Goal: Task Accomplishment & Management: Manage account settings

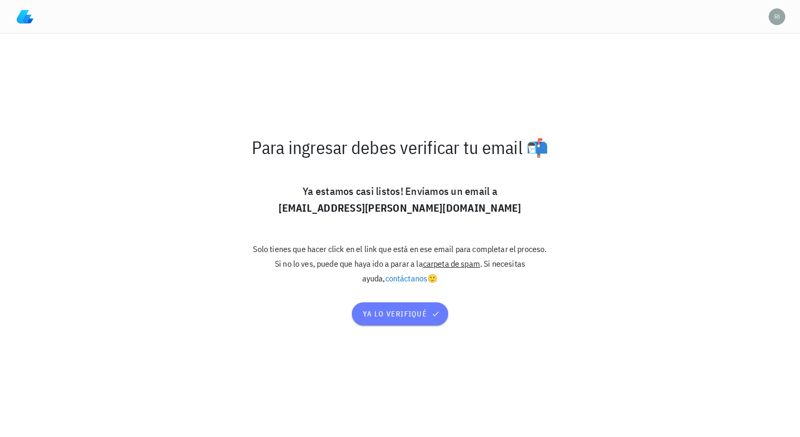
click at [389, 313] on span "ya lo verifiqué" at bounding box center [399, 313] width 75 height 9
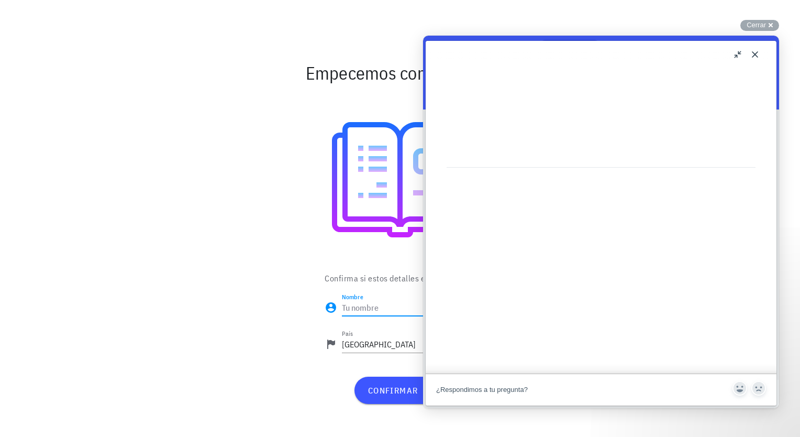
scroll to position [367, 0]
click at [736, 52] on button "u" at bounding box center [738, 54] width 17 height 17
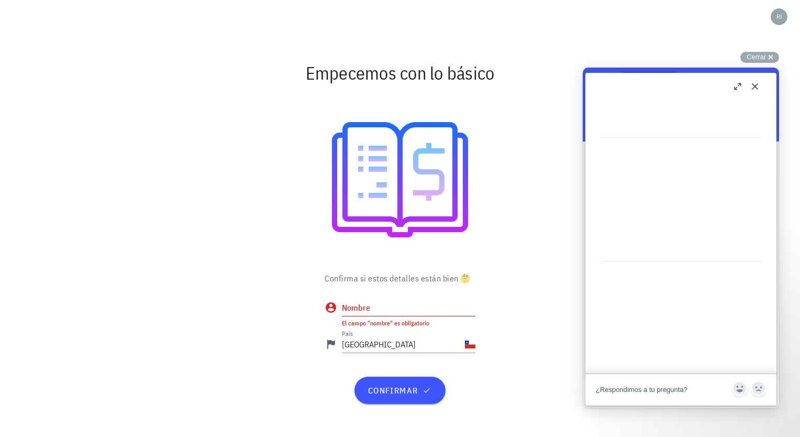
click at [740, 83] on button "b" at bounding box center [738, 86] width 17 height 17
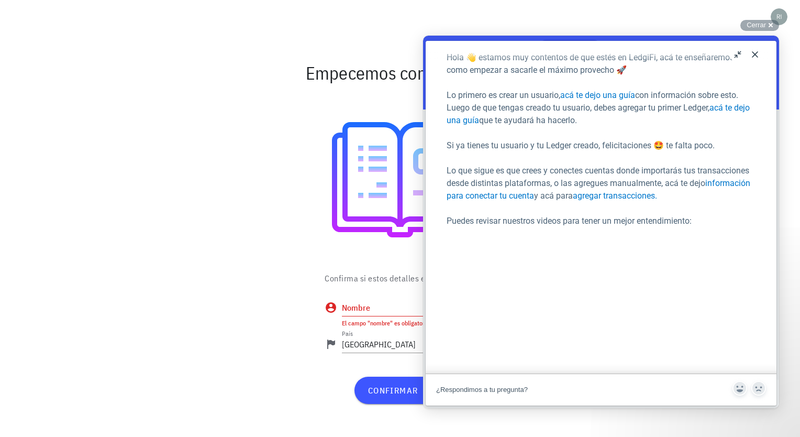
scroll to position [52, 0]
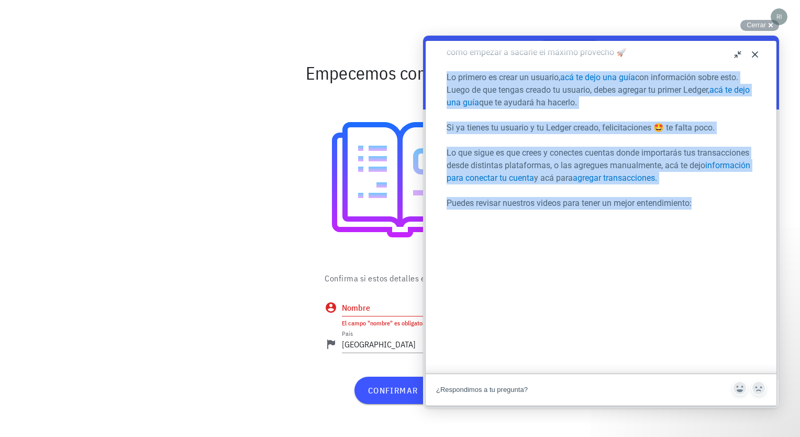
drag, startPoint x: 676, startPoint y: 48, endPoint x: 637, endPoint y: 200, distance: 157.0
click at [637, 200] on div "Hola 👋 estamos muy contentos de que estés en LedgiFi, acá te enseñaremos como e…" at bounding box center [601, 442] width 309 height 817
click at [529, 125] on p "Si ya tienes tu usuario y tu Ledger creado, felicitaciones 🤩 te falta poco." at bounding box center [601, 127] width 309 height 13
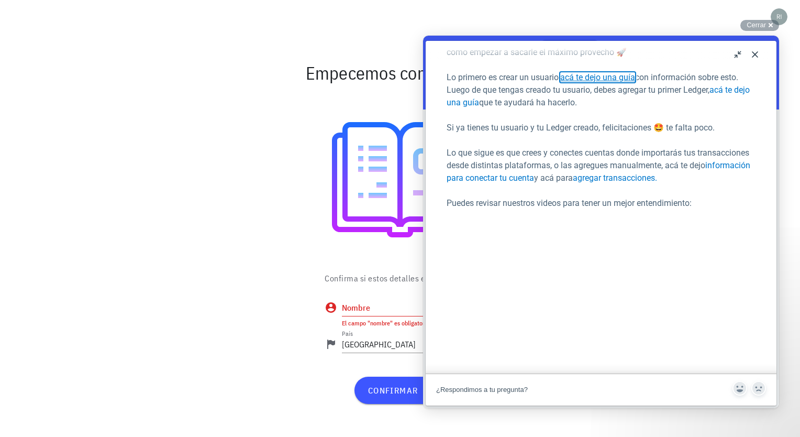
click at [589, 76] on link "acá te dejo una guía" at bounding box center [597, 77] width 75 height 10
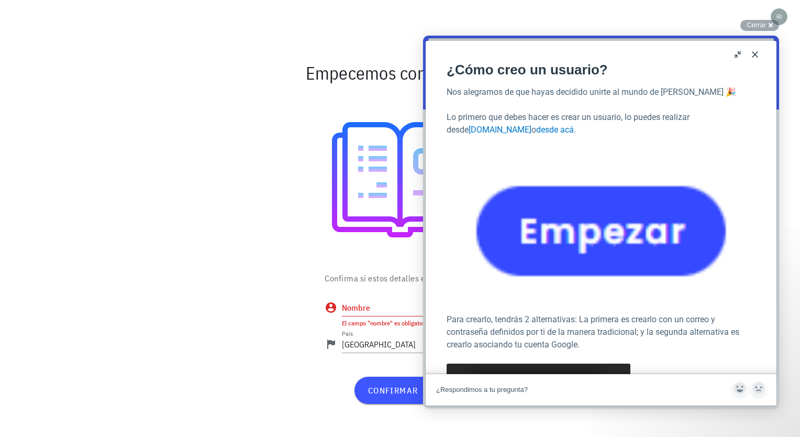
scroll to position [1364, 0]
click at [751, 53] on button "Close" at bounding box center [755, 54] width 17 height 17
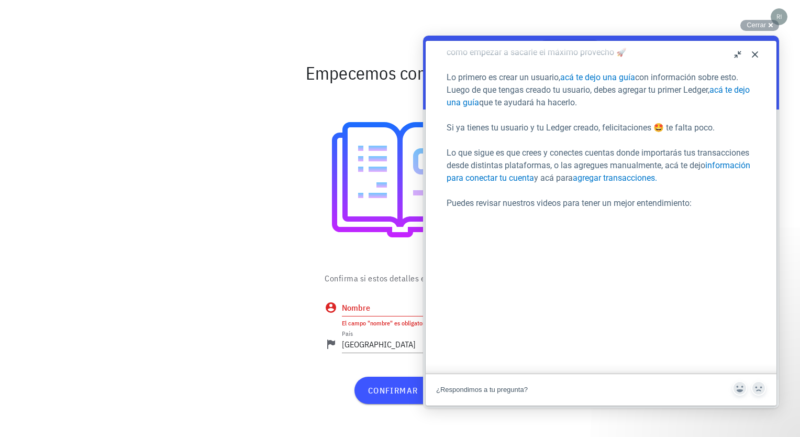
scroll to position [209, 0]
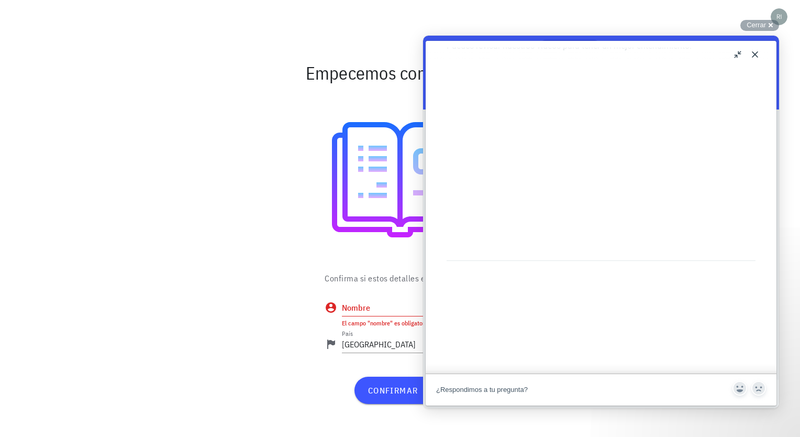
click at [739, 52] on button "u" at bounding box center [738, 54] width 17 height 17
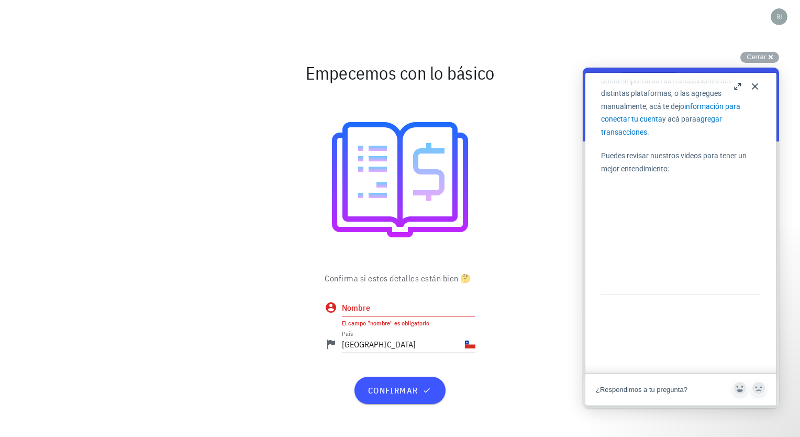
click at [373, 305] on input "Nombre" at bounding box center [409, 307] width 134 height 17
type input "l"
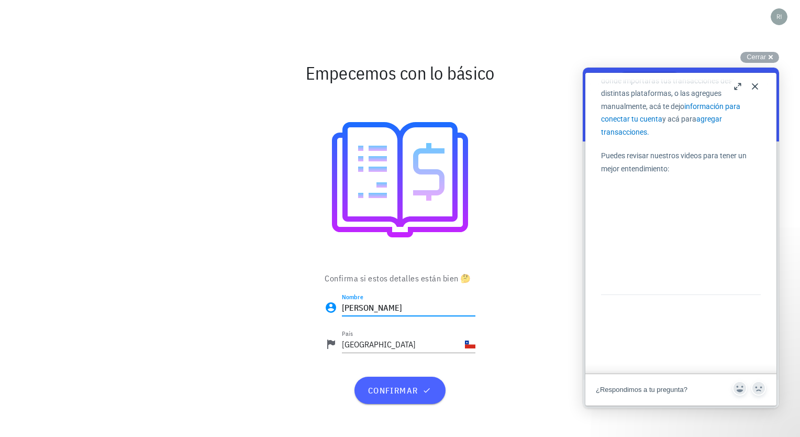
type input "[PERSON_NAME]"
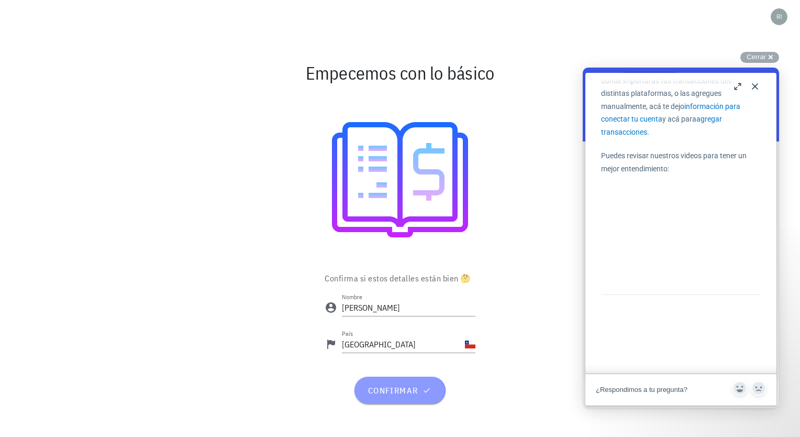
click at [390, 387] on span "confirmar" at bounding box center [399, 390] width 65 height 10
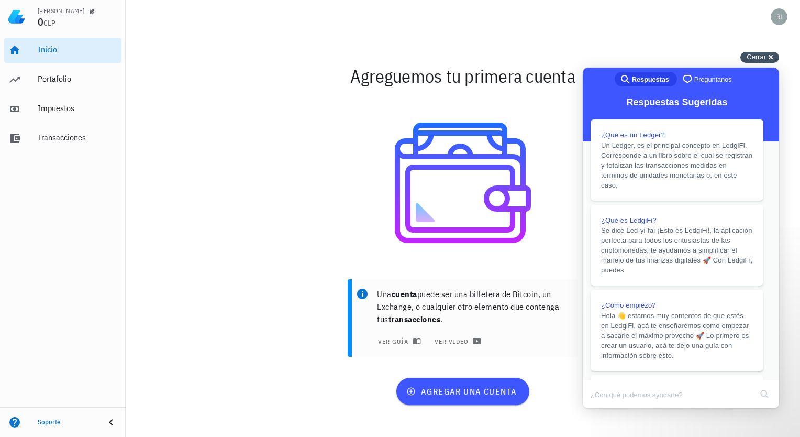
click at [772, 57] on div "Cerrar cross-small" at bounding box center [759, 57] width 39 height 11
